Goal: Transaction & Acquisition: Purchase product/service

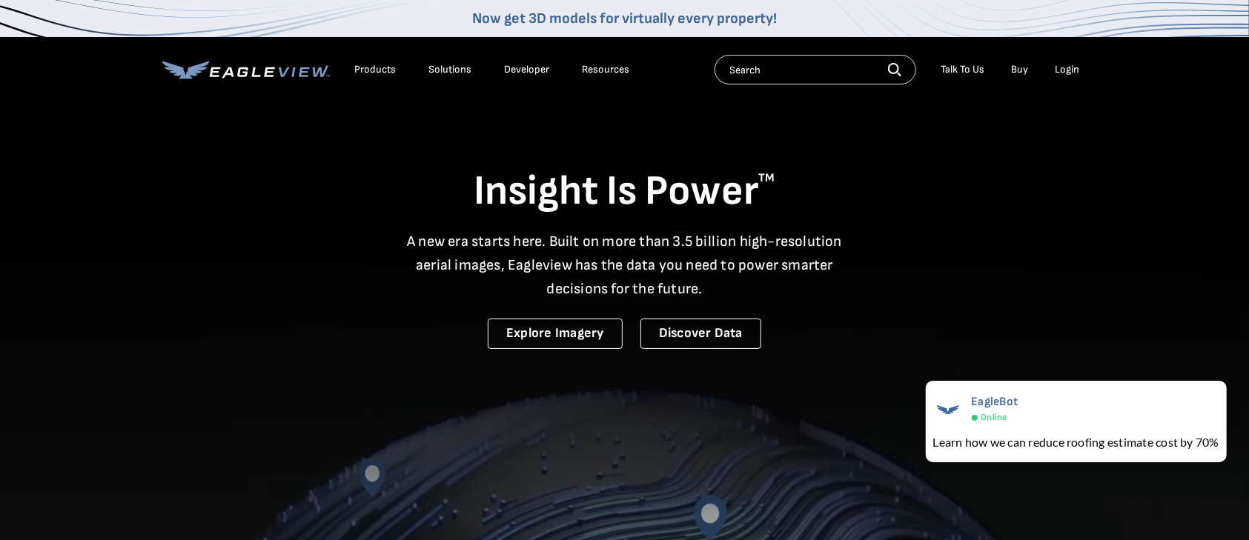
click at [1061, 71] on div "Login" at bounding box center [1067, 69] width 24 height 13
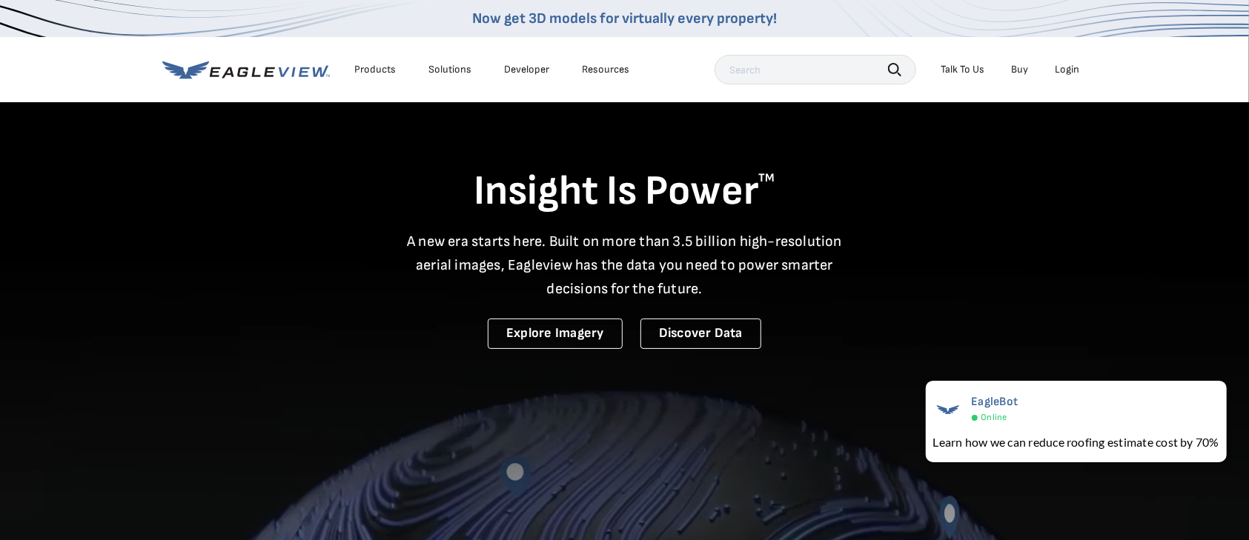
click at [1070, 69] on div "Login" at bounding box center [1067, 69] width 24 height 13
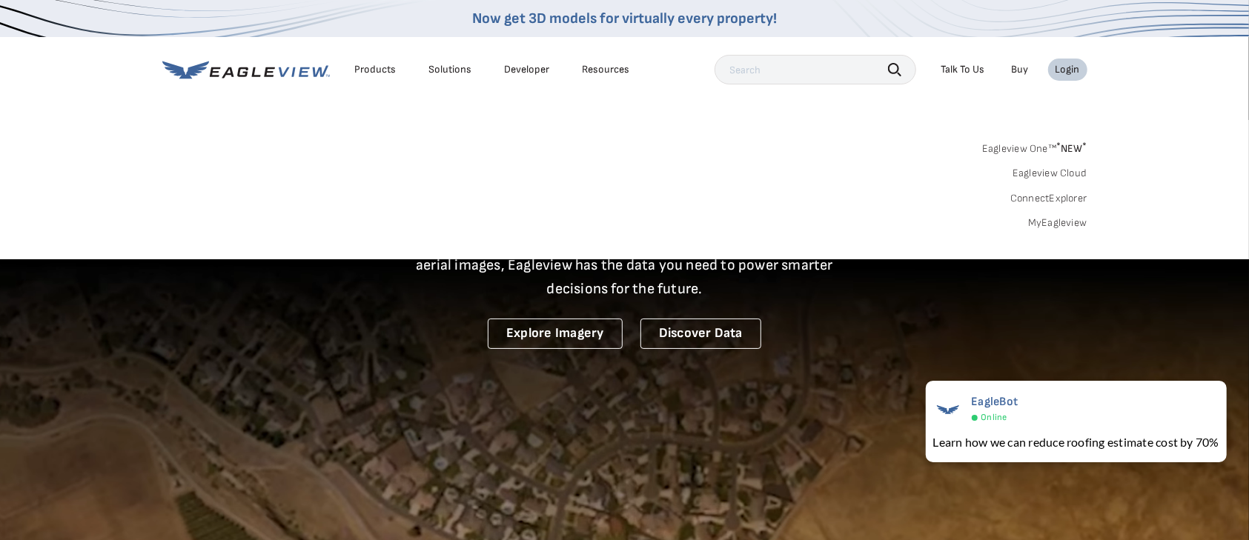
click at [1055, 222] on link "MyEagleview" at bounding box center [1057, 222] width 59 height 13
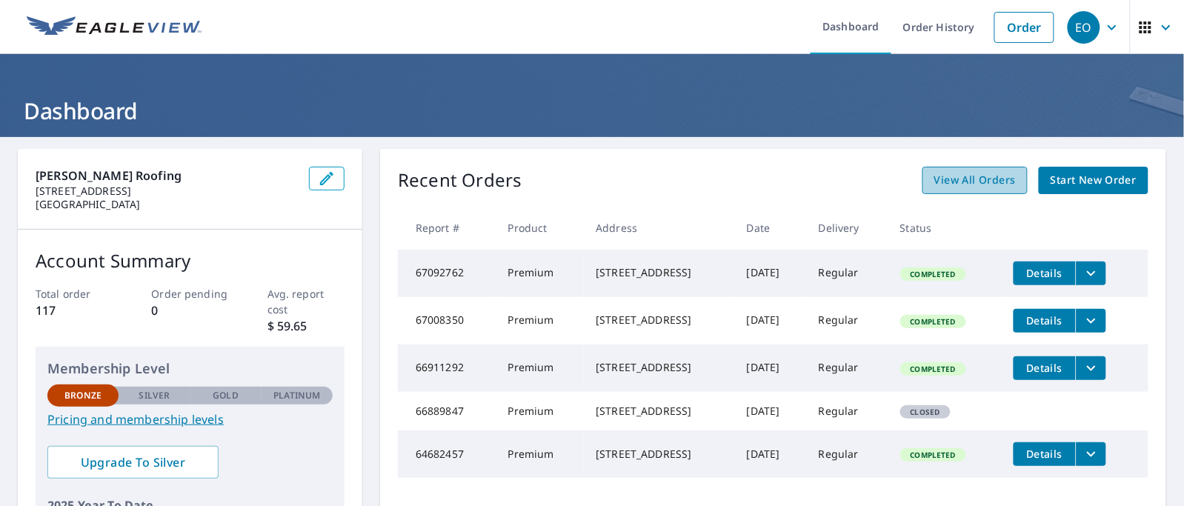
click at [958, 183] on span "View All Orders" at bounding box center [976, 180] width 82 height 19
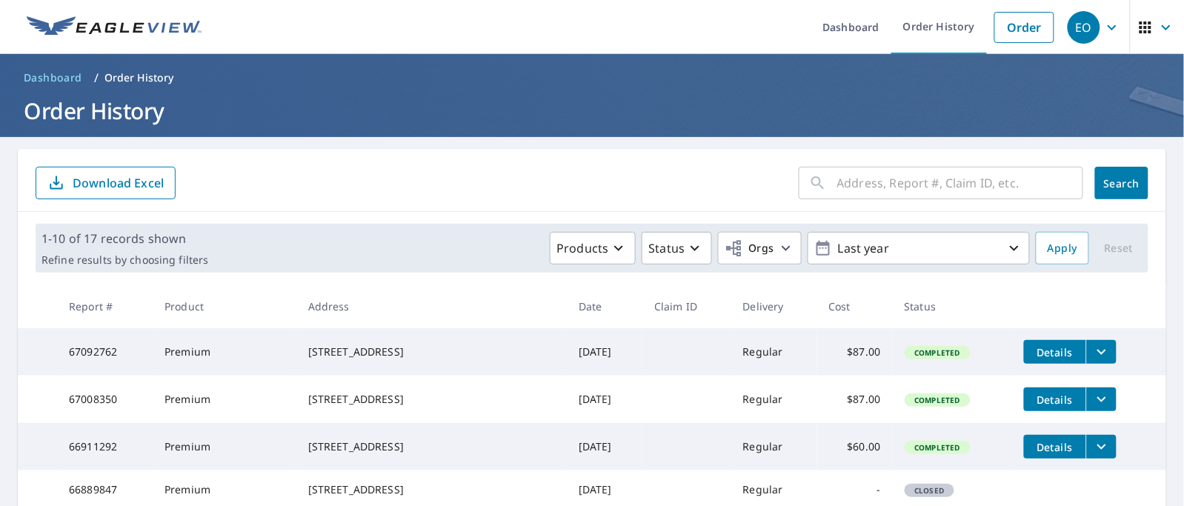
click at [821, 187] on div "​" at bounding box center [941, 183] width 285 height 33
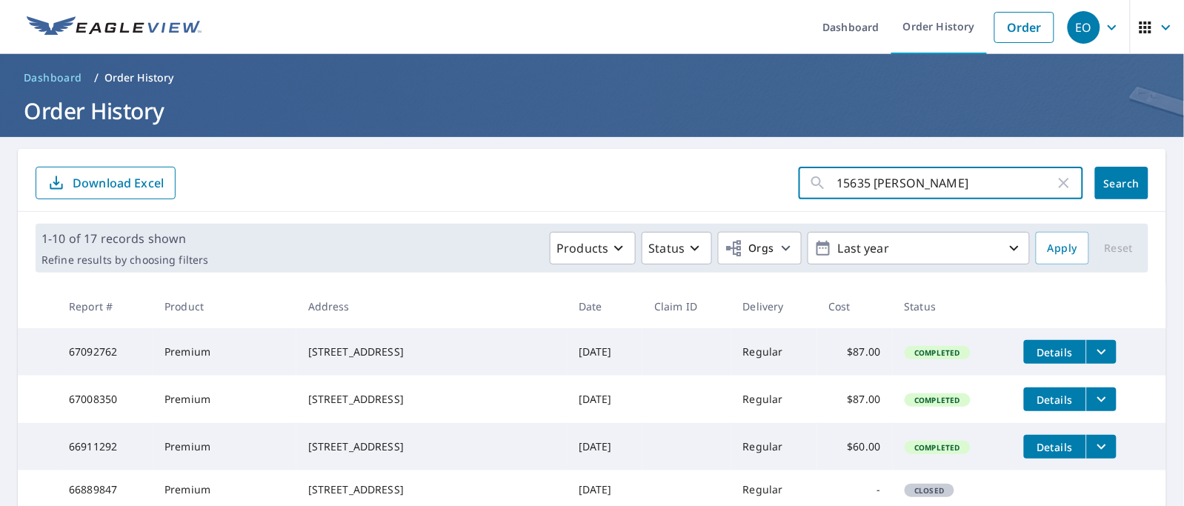
type input "15635 lindbergh lane"
click at [1107, 187] on span "Search" at bounding box center [1122, 183] width 30 height 14
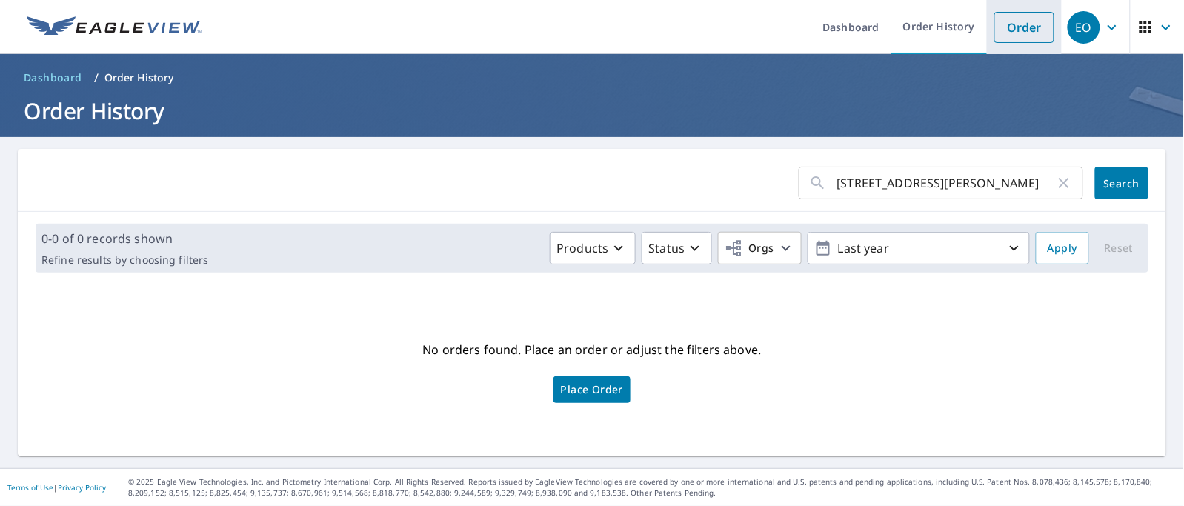
click at [1019, 24] on link "Order" at bounding box center [1025, 27] width 60 height 31
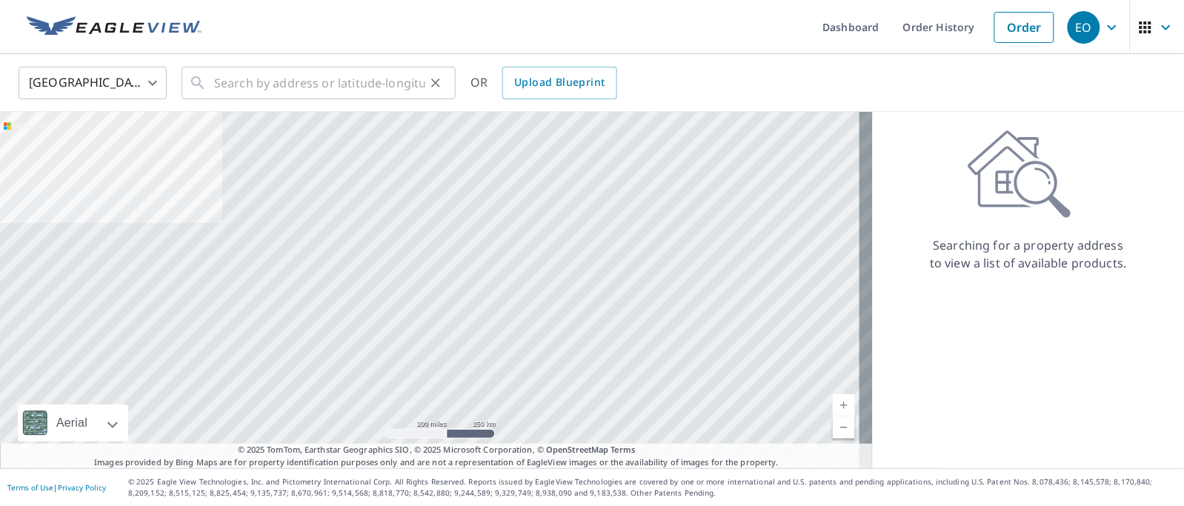
click at [211, 83] on div "​" at bounding box center [319, 83] width 274 height 33
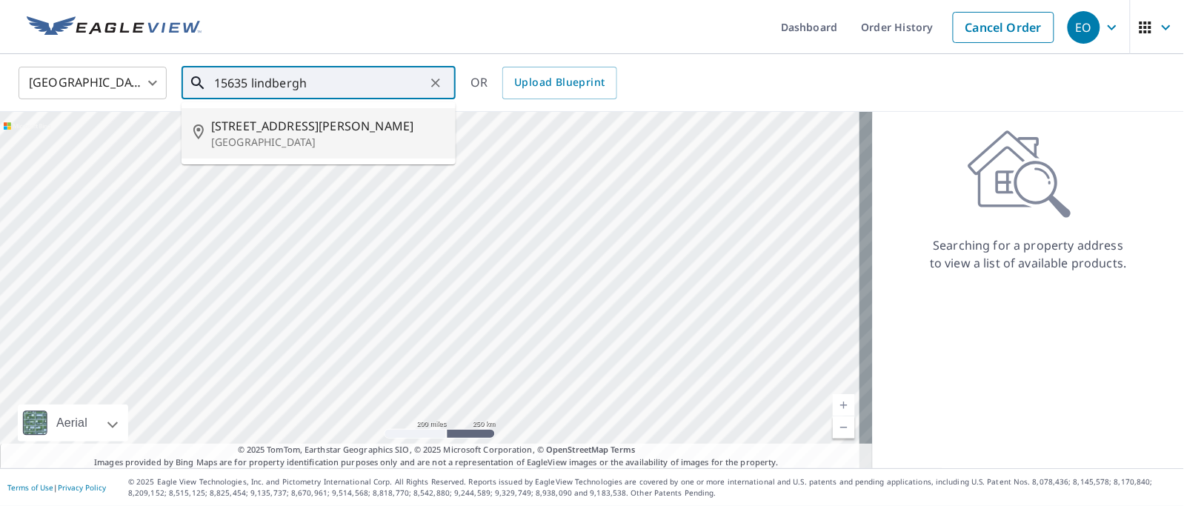
click at [272, 132] on span "15635 Lindbergh Ln" at bounding box center [327, 126] width 233 height 18
type input "15635 Lindbergh Ln Wellington, FL 33414"
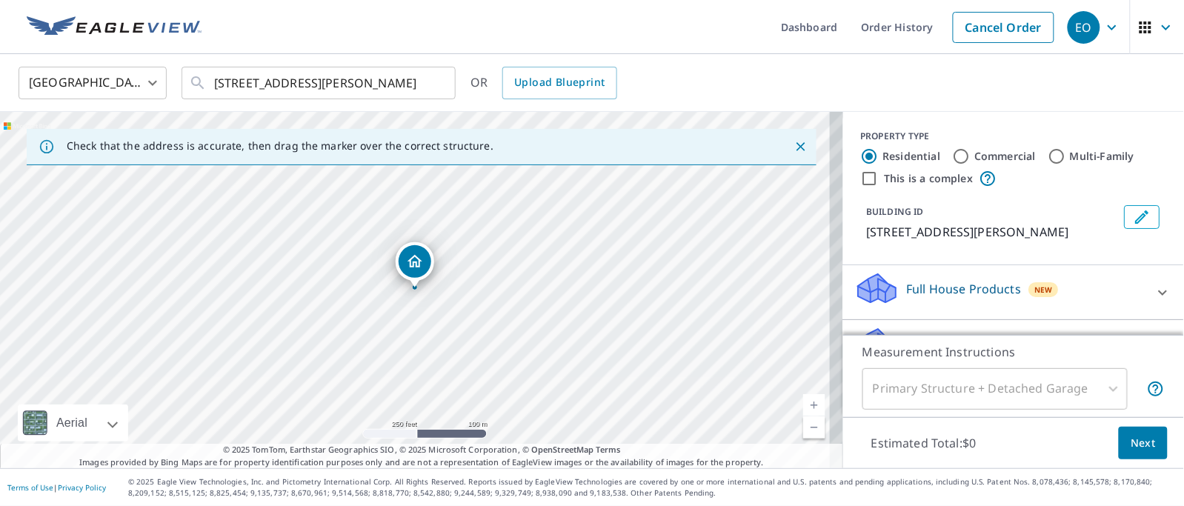
click at [1159, 295] on icon at bounding box center [1163, 292] width 9 height 5
click at [1137, 309] on div "Loading…" at bounding box center [1013, 376] width 341 height 222
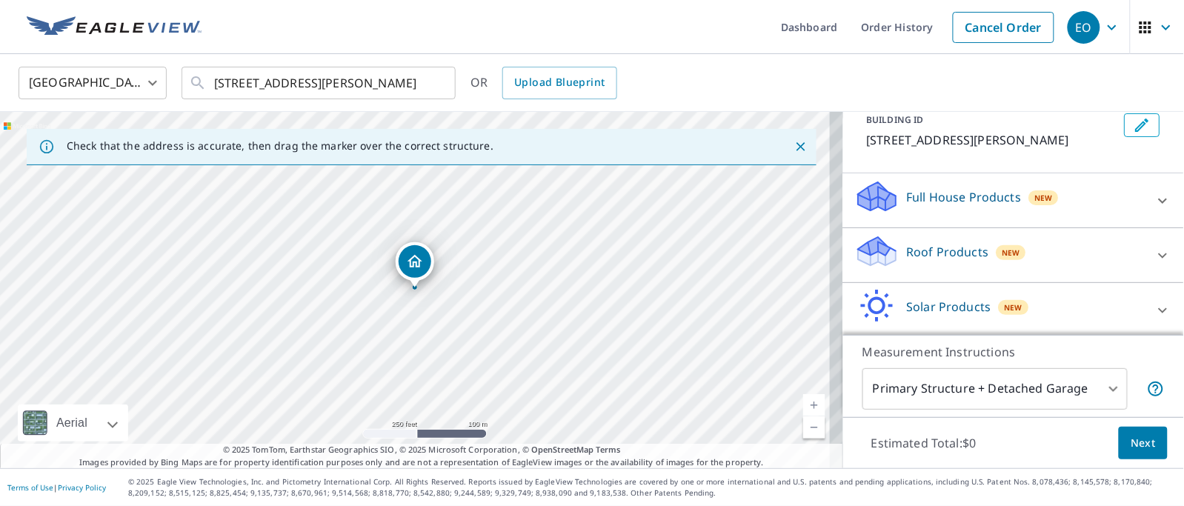
click at [1155, 265] on icon at bounding box center [1164, 256] width 18 height 18
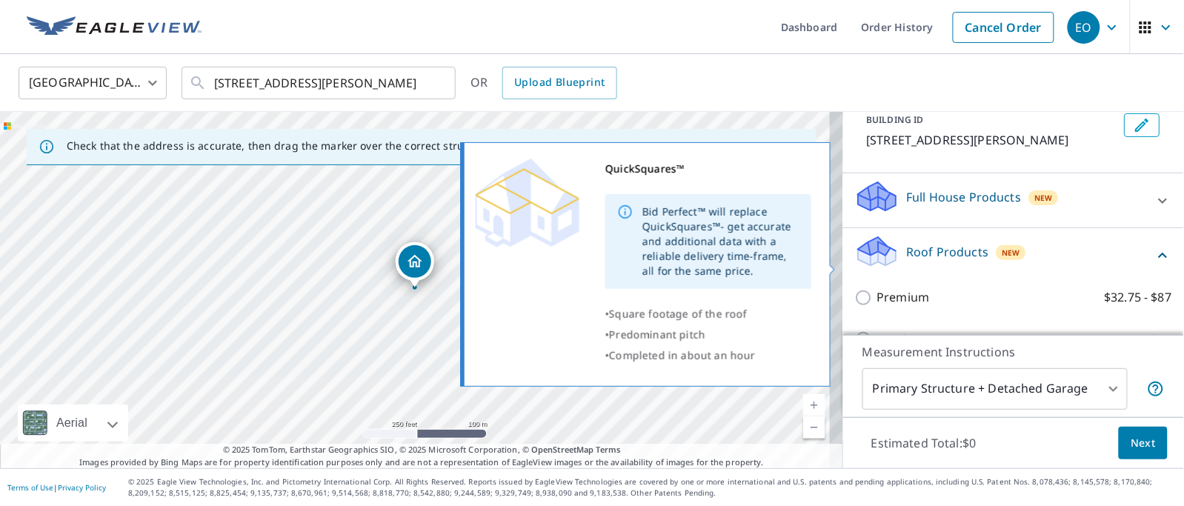
scroll to position [185, 0]
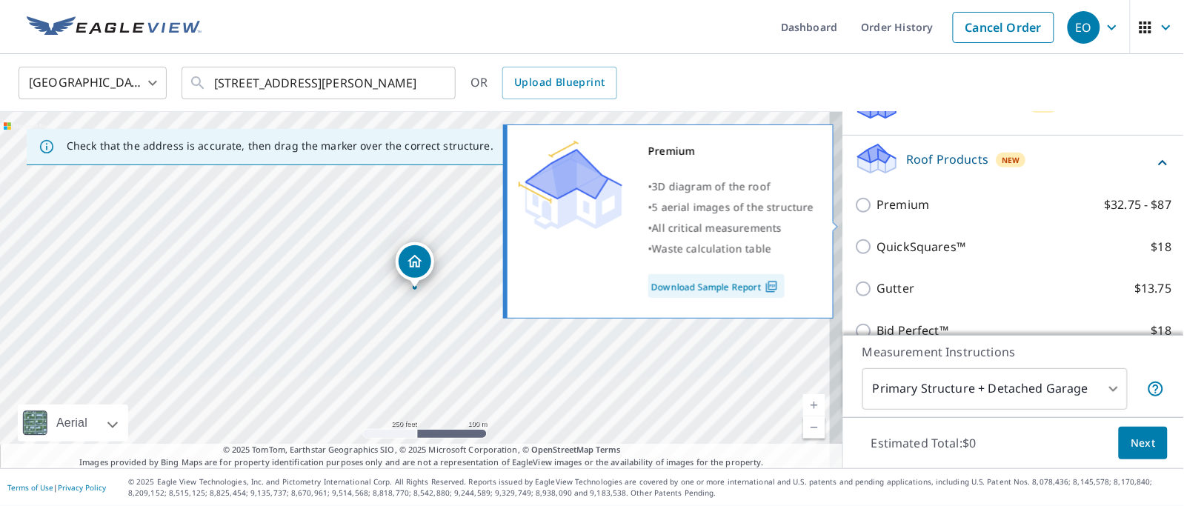
click at [855, 214] on input "Premium $32.75 - $87" at bounding box center [866, 205] width 22 height 18
checkbox input "true"
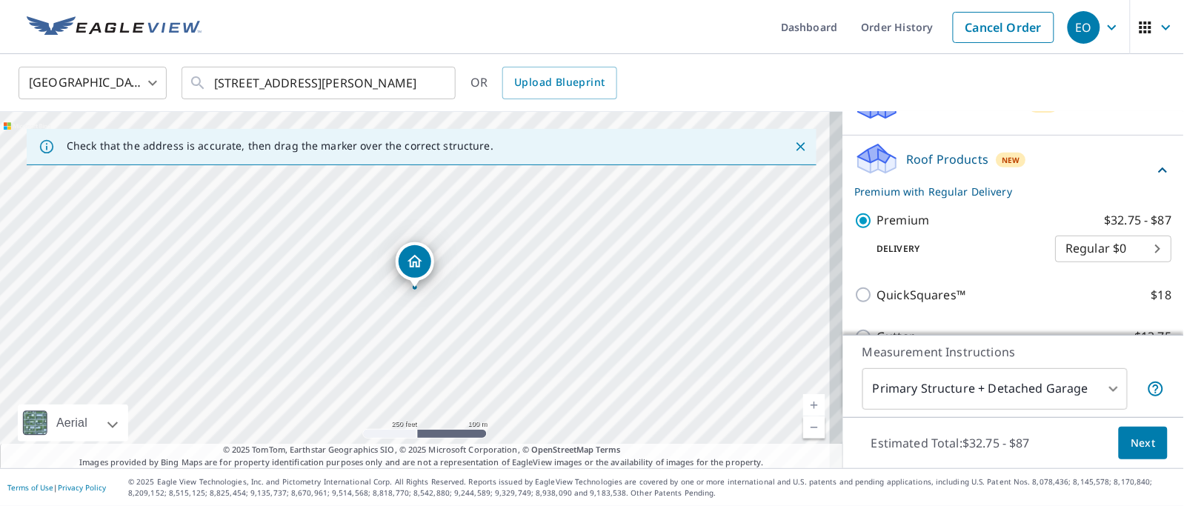
click at [1133, 442] on span "Next" at bounding box center [1143, 443] width 25 height 19
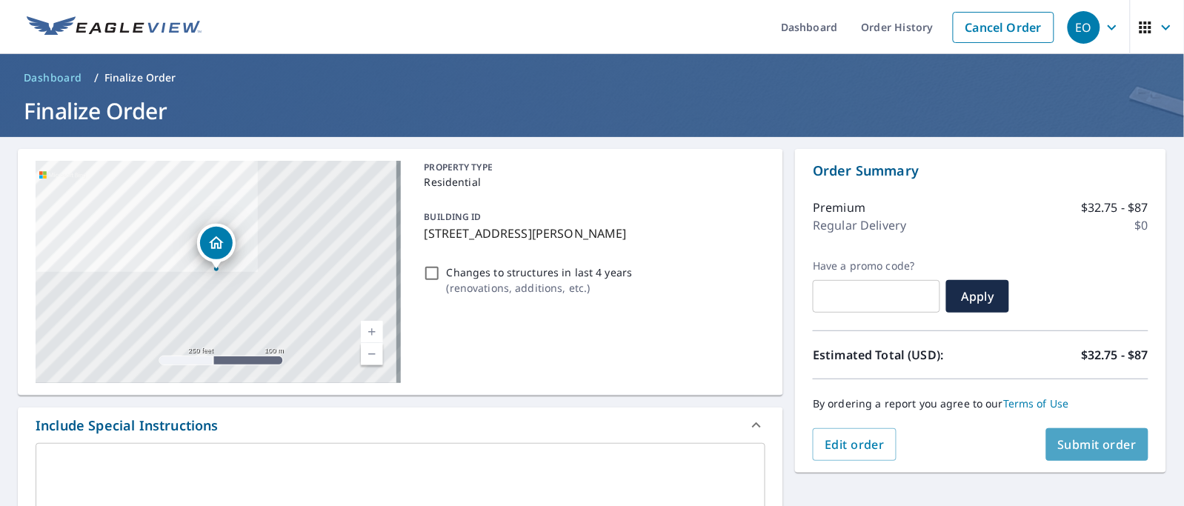
click at [1073, 443] on span "Submit order" at bounding box center [1097, 445] width 79 height 16
